Goal: Communication & Community: Answer question/provide support

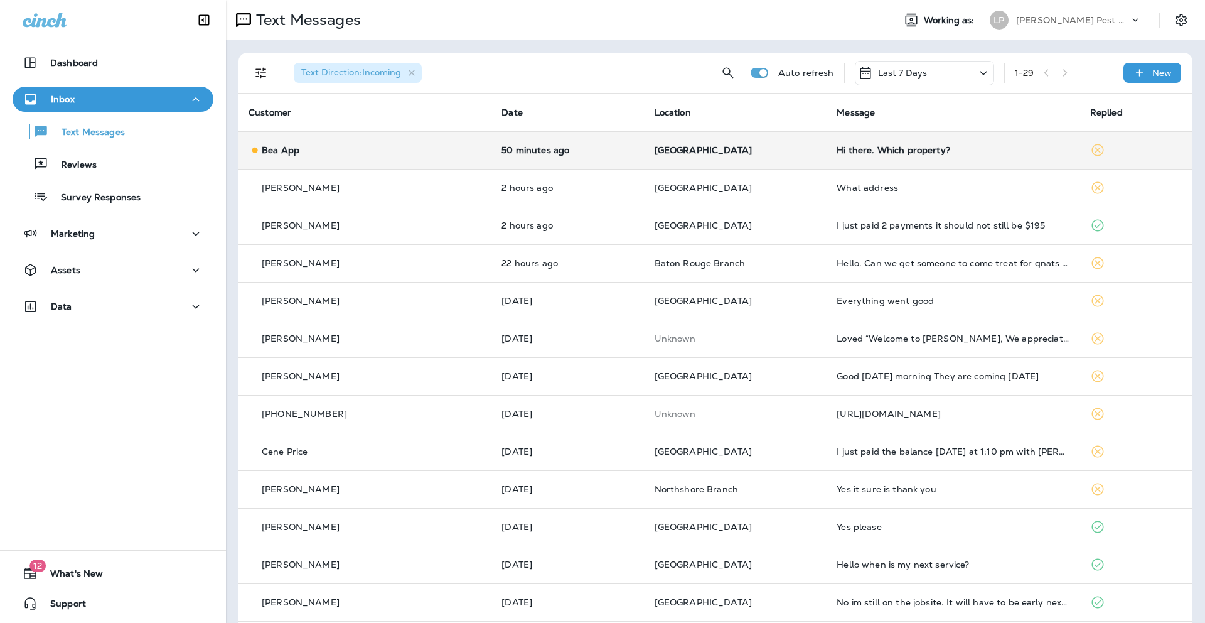
click at [897, 149] on div "Hi there. Which property?" at bounding box center [953, 150] width 233 height 10
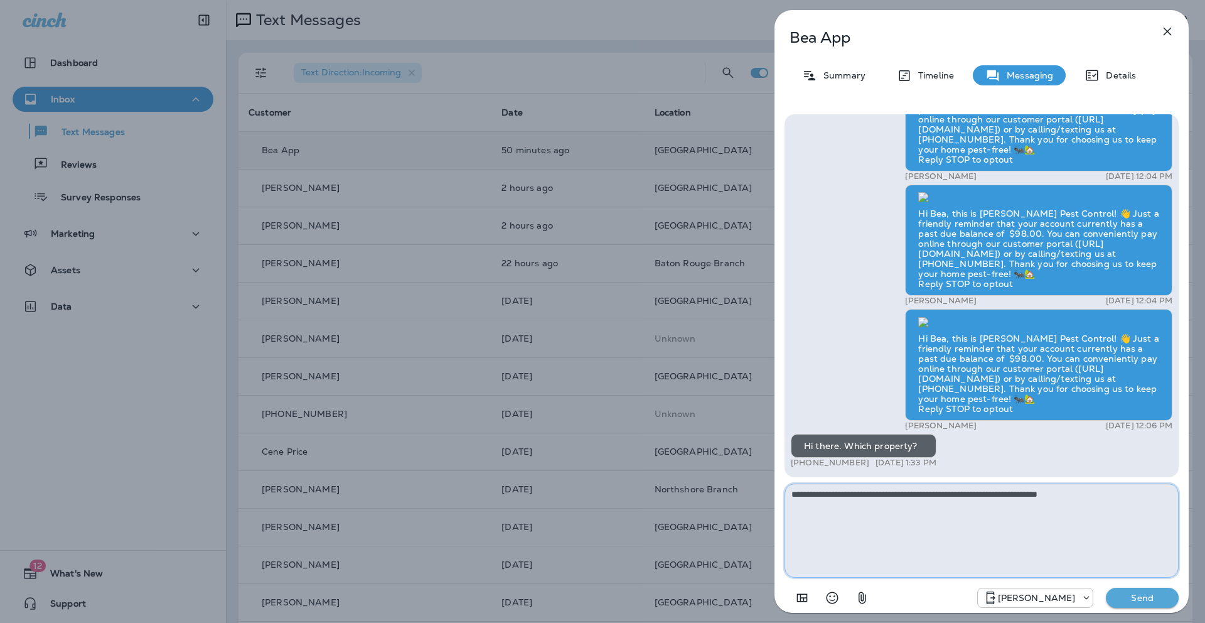
type textarea "**********"
click at [1145, 600] on p "Send" at bounding box center [1142, 597] width 53 height 11
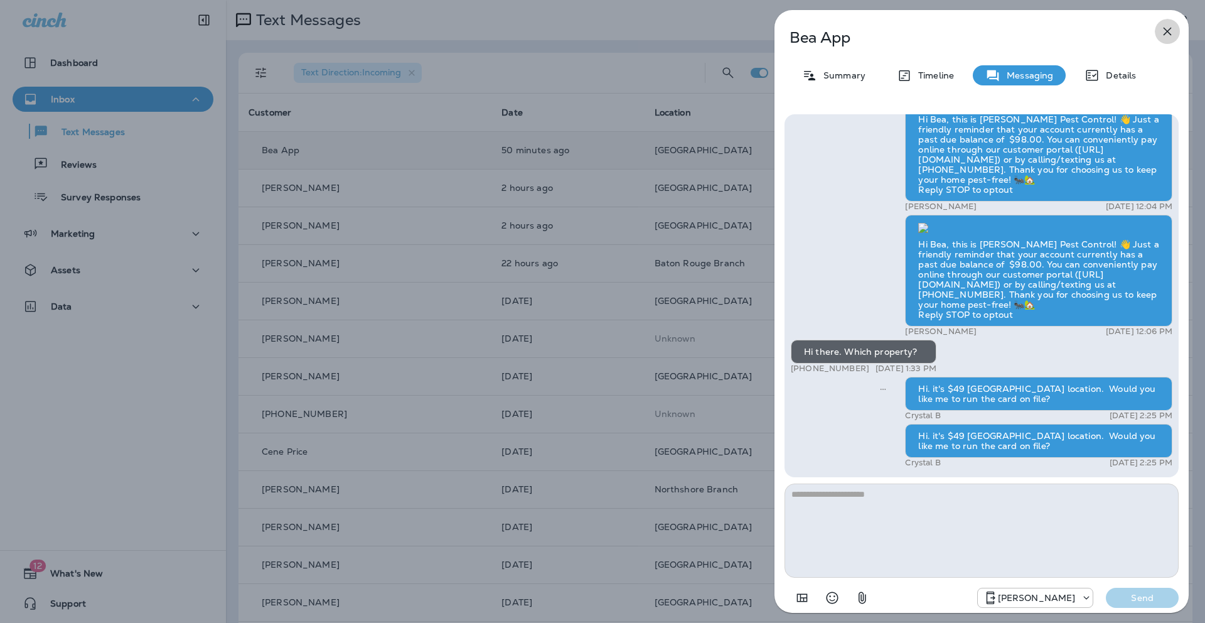
click at [1168, 28] on icon "button" at bounding box center [1167, 31] width 15 height 15
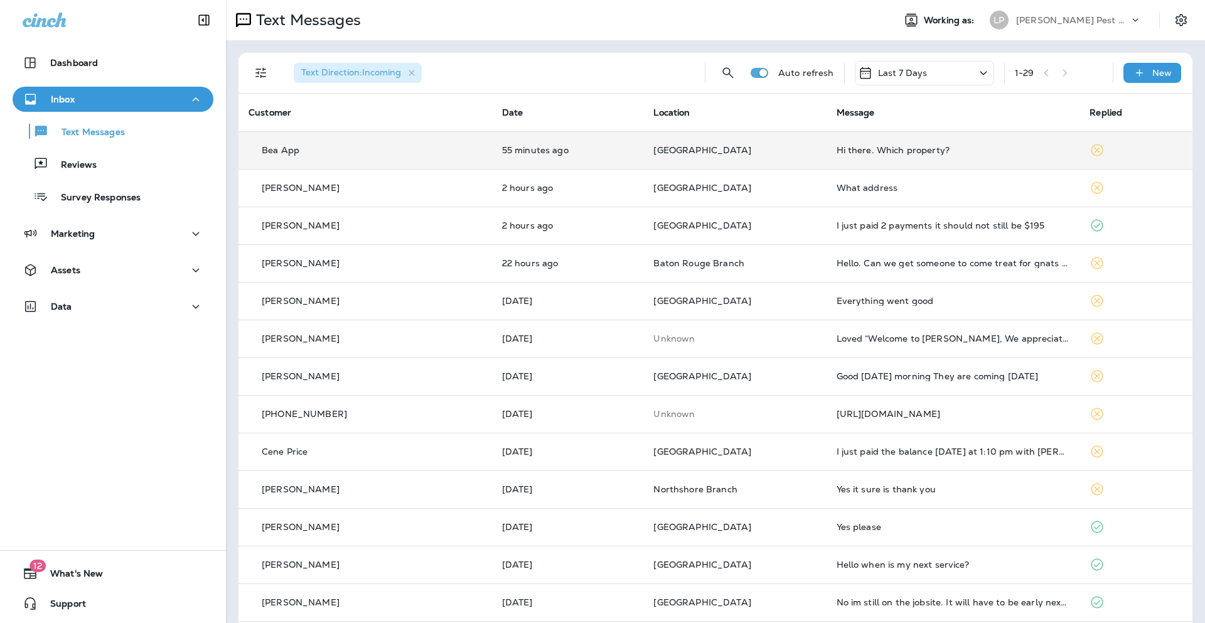
click at [960, 148] on div "Hi there. Which property?" at bounding box center [954, 150] width 234 height 10
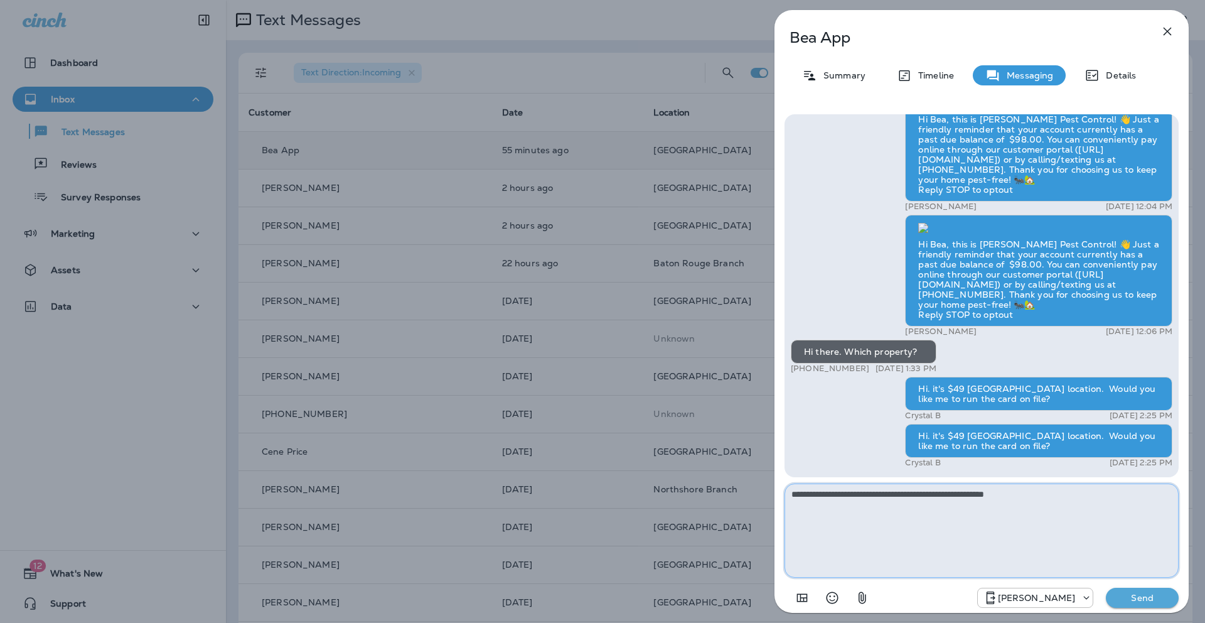
type textarea "**********"
click at [1143, 601] on p "Send" at bounding box center [1142, 597] width 53 height 11
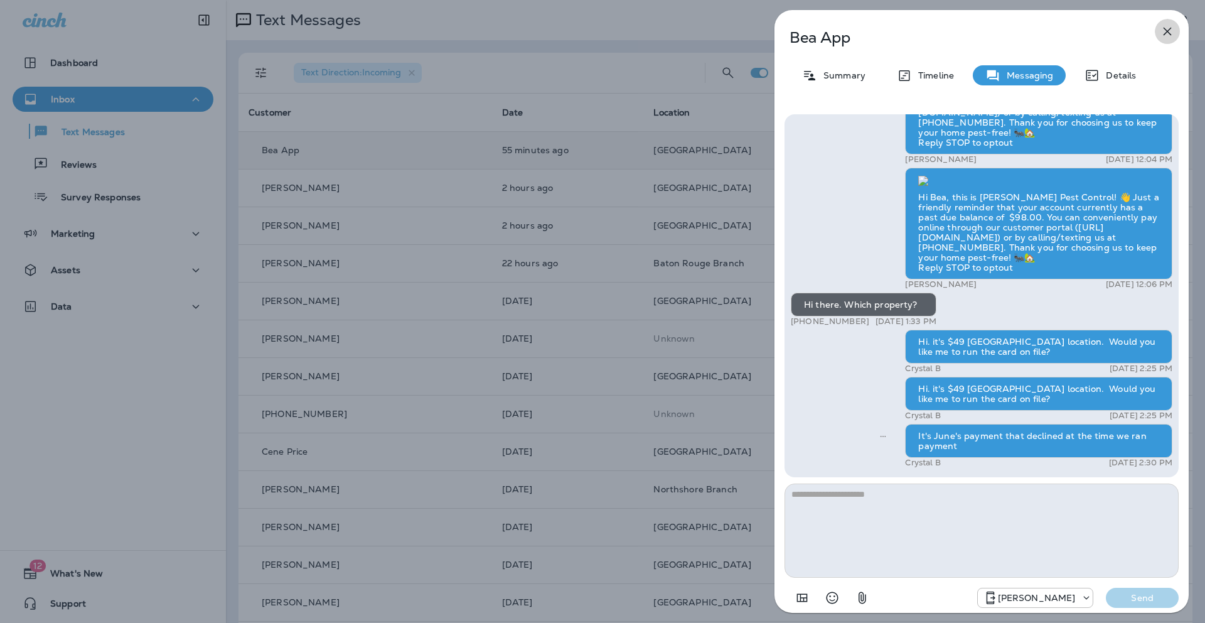
click at [1173, 32] on icon "button" at bounding box center [1167, 31] width 15 height 15
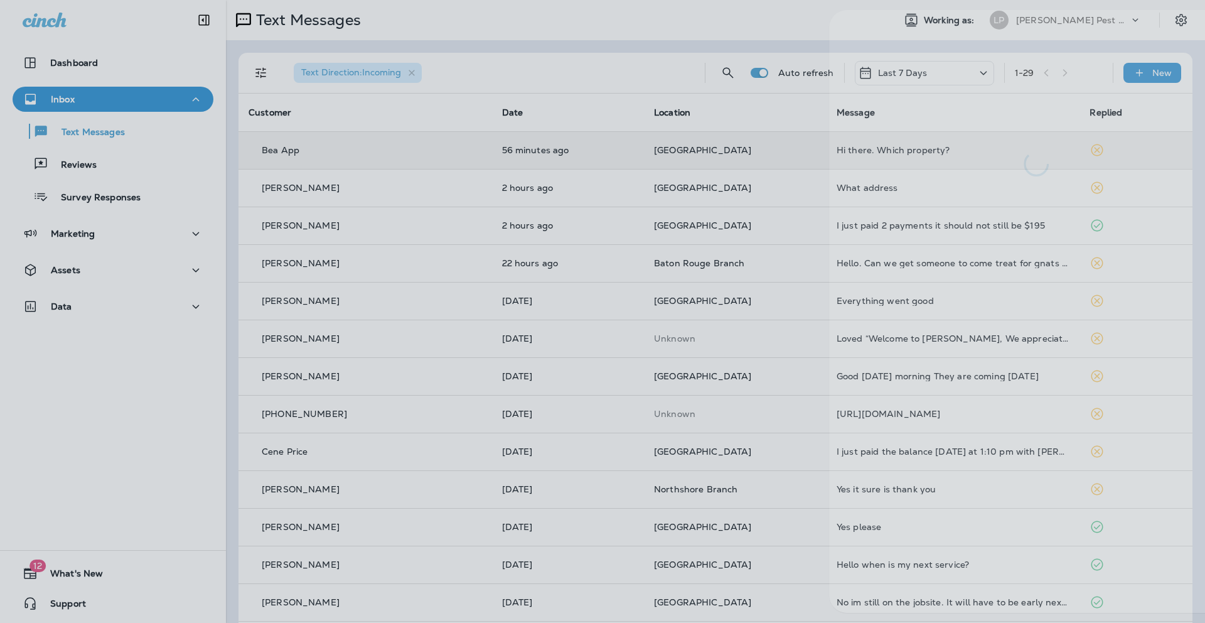
click at [1173, 32] on div at bounding box center [1036, 93] width 414 height 166
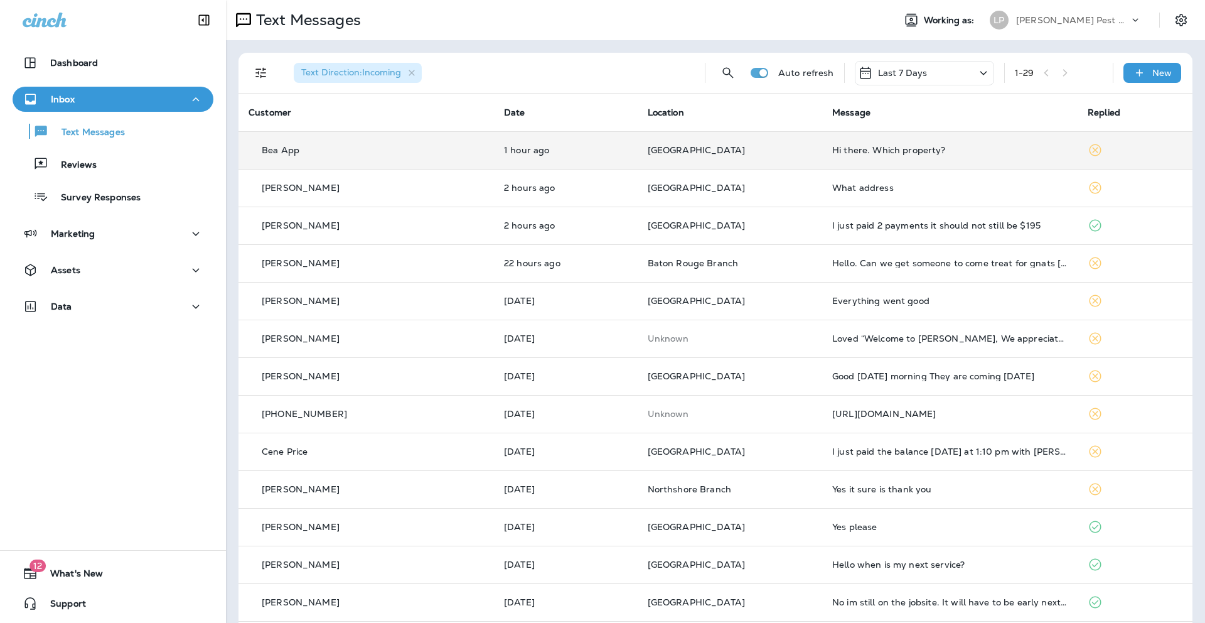
click at [839, 146] on div "Hi there. Which property?" at bounding box center [950, 150] width 235 height 10
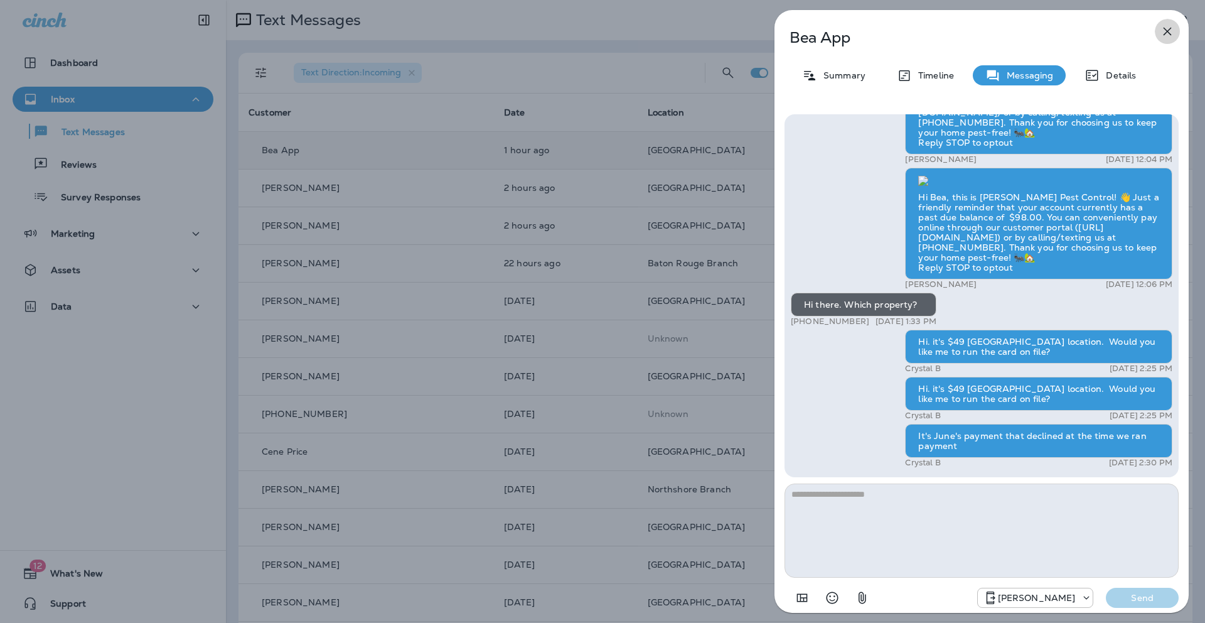
click at [1169, 31] on icon "button" at bounding box center [1167, 31] width 15 height 15
